Goal: Task Accomplishment & Management: Use online tool/utility

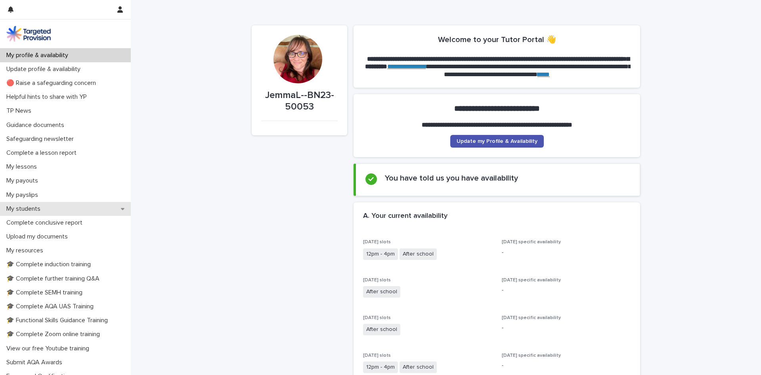
click at [31, 211] on p "My students" at bounding box center [25, 209] width 44 height 8
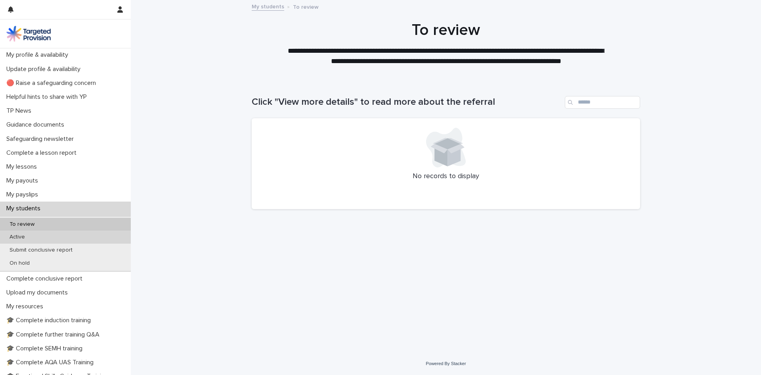
click at [22, 236] on p "Active" at bounding box center [17, 236] width 28 height 7
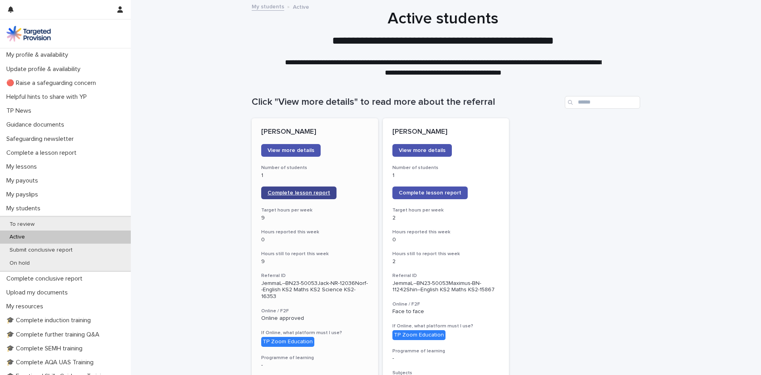
click at [295, 193] on span "Complete lesson report" at bounding box center [299, 193] width 63 height 6
